Goal: Information Seeking & Learning: Learn about a topic

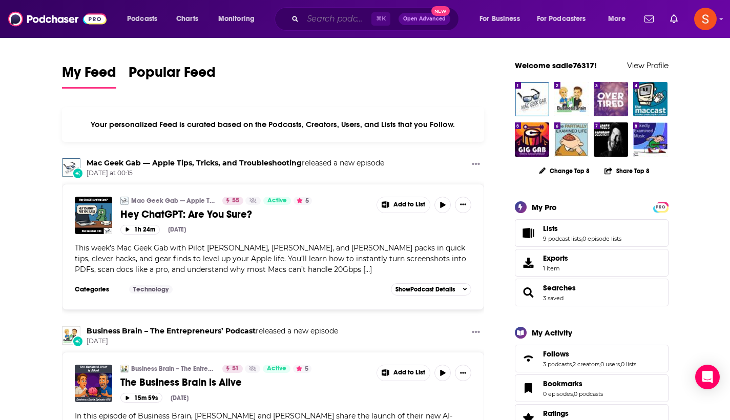
click at [327, 16] on input "Search podcasts, credits, & more..." at bounding box center [337, 19] width 69 height 16
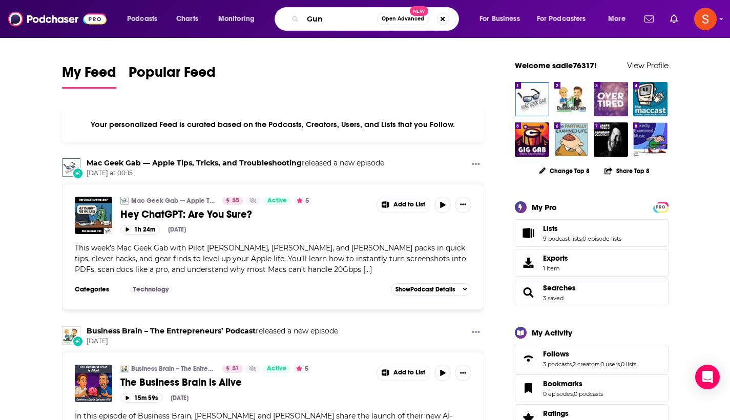
type input "Guns"
click at [390, 18] on span "Open Advanced" at bounding box center [403, 18] width 43 height 5
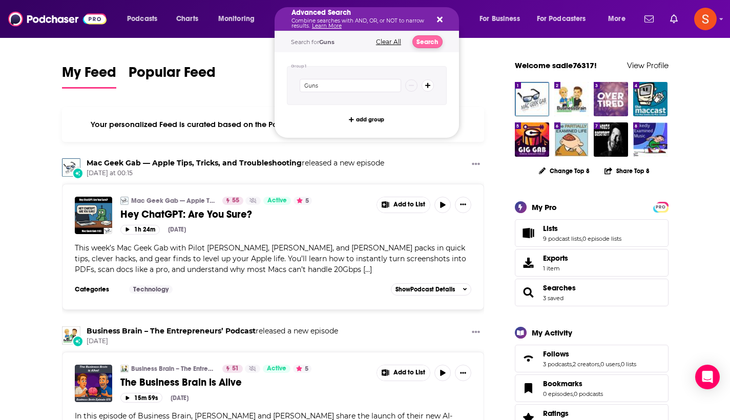
click at [422, 43] on button "Search" at bounding box center [428, 41] width 30 height 13
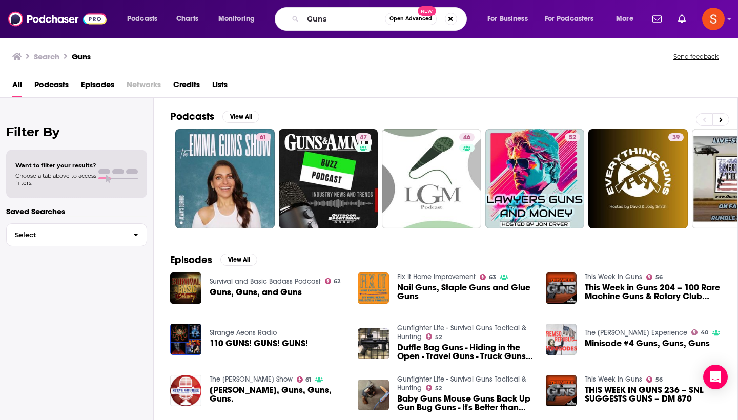
click at [373, 58] on div "Search Guns Send feedback" at bounding box center [366, 56] width 709 height 14
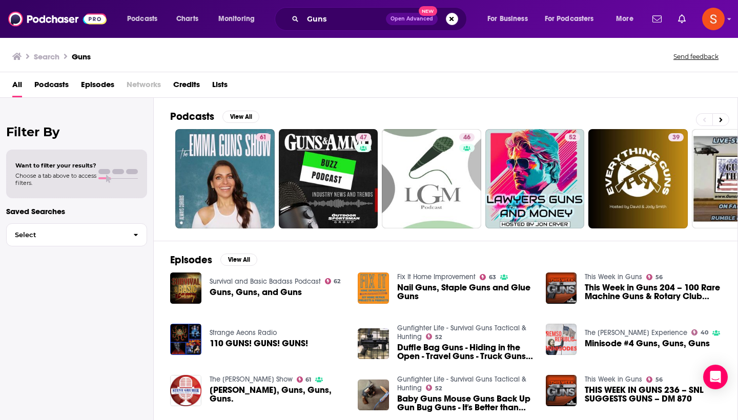
click at [592, 115] on div "Podcasts View All" at bounding box center [453, 119] width 567 height 19
click at [240, 122] on button "View All" at bounding box center [240, 117] width 37 height 12
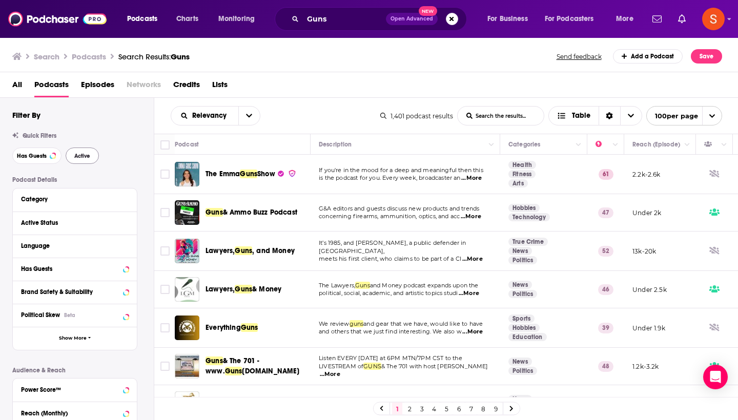
click at [77, 160] on button "Active" at bounding box center [82, 156] width 33 height 16
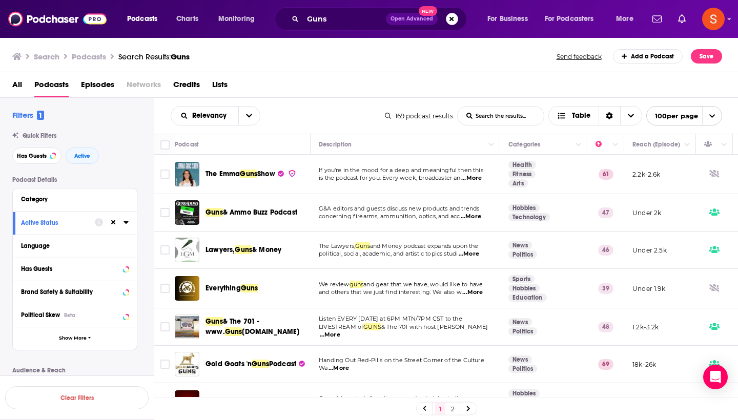
click at [424, 231] on td "G&A editors and guests discuss new products and trends concerning firearms, amm…" at bounding box center [406, 212] width 190 height 37
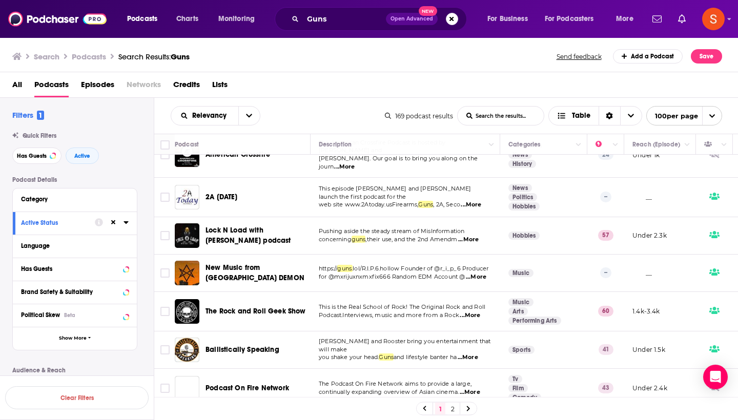
scroll to position [3631, 0]
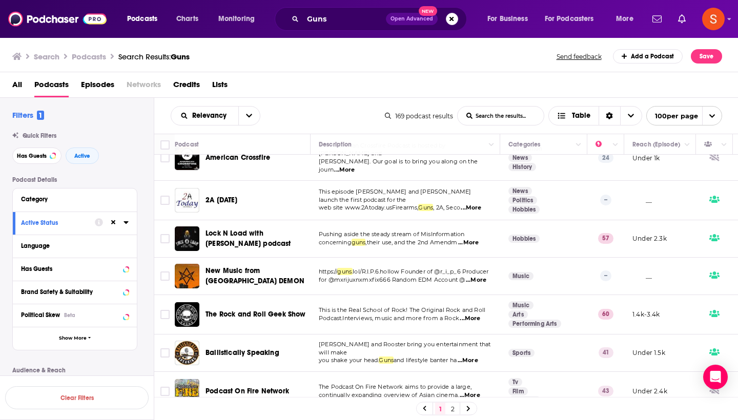
click at [453, 407] on link "2" at bounding box center [452, 409] width 10 height 12
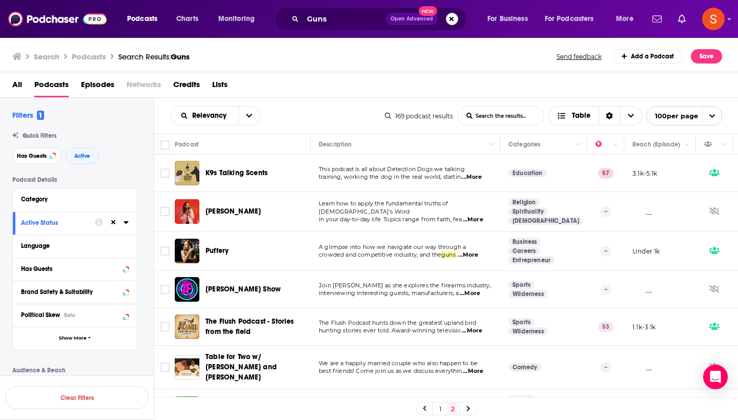
click at [483, 280] on td "Join [PERSON_NAME] as she explores the firearms industry, interviewing interest…" at bounding box center [406, 289] width 190 height 37
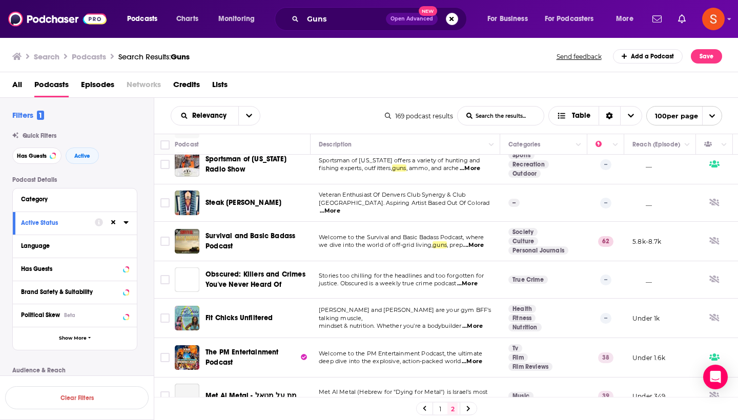
scroll to position [862, 0]
